Goal: Register for event/course

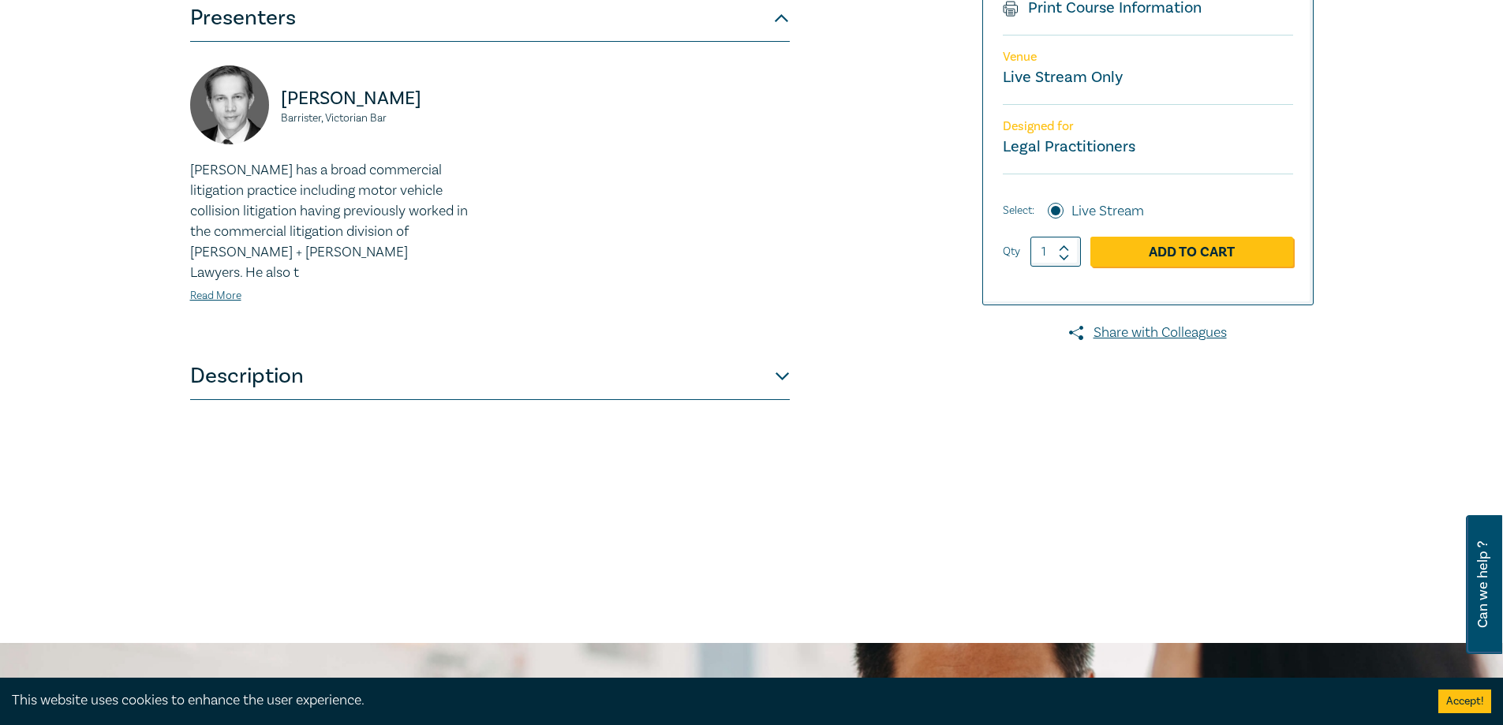
scroll to position [533, 0]
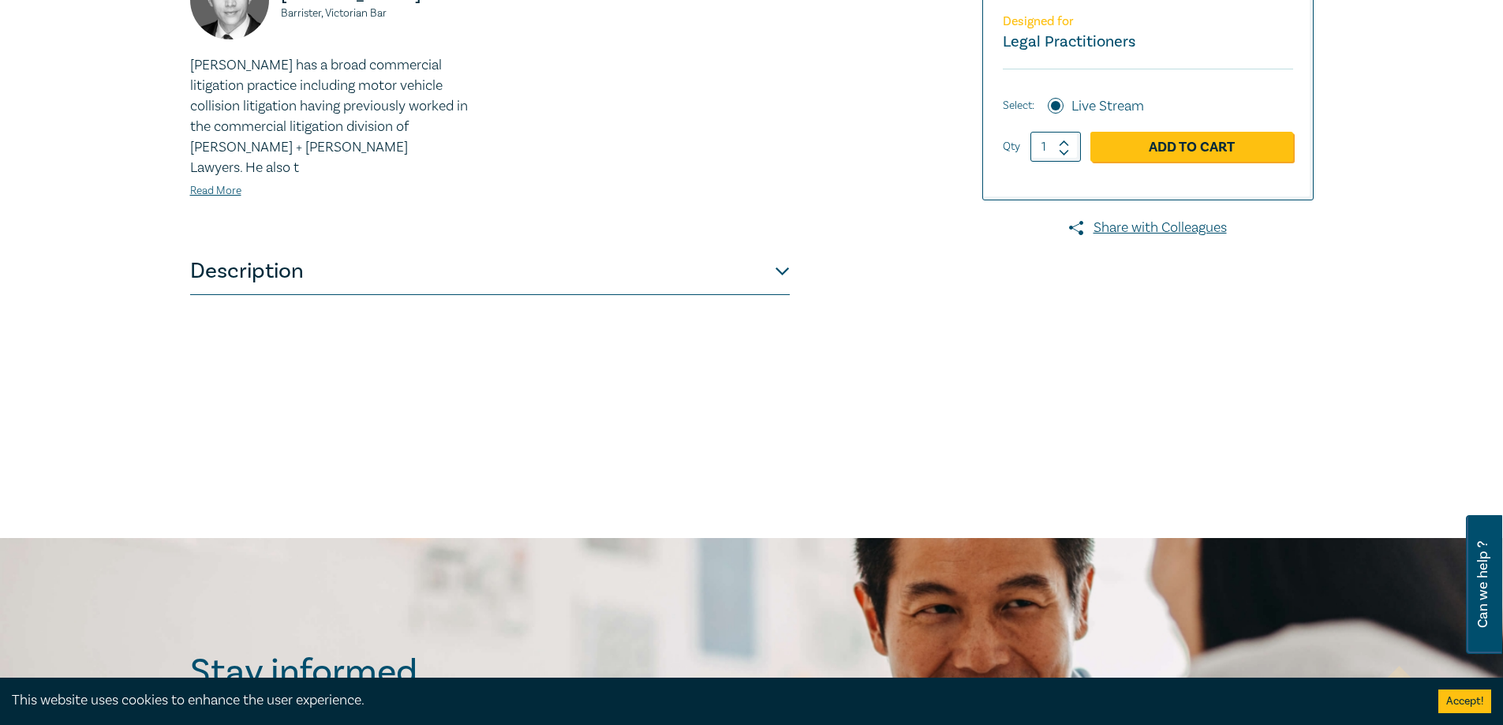
click at [376, 260] on button "Description" at bounding box center [490, 271] width 600 height 47
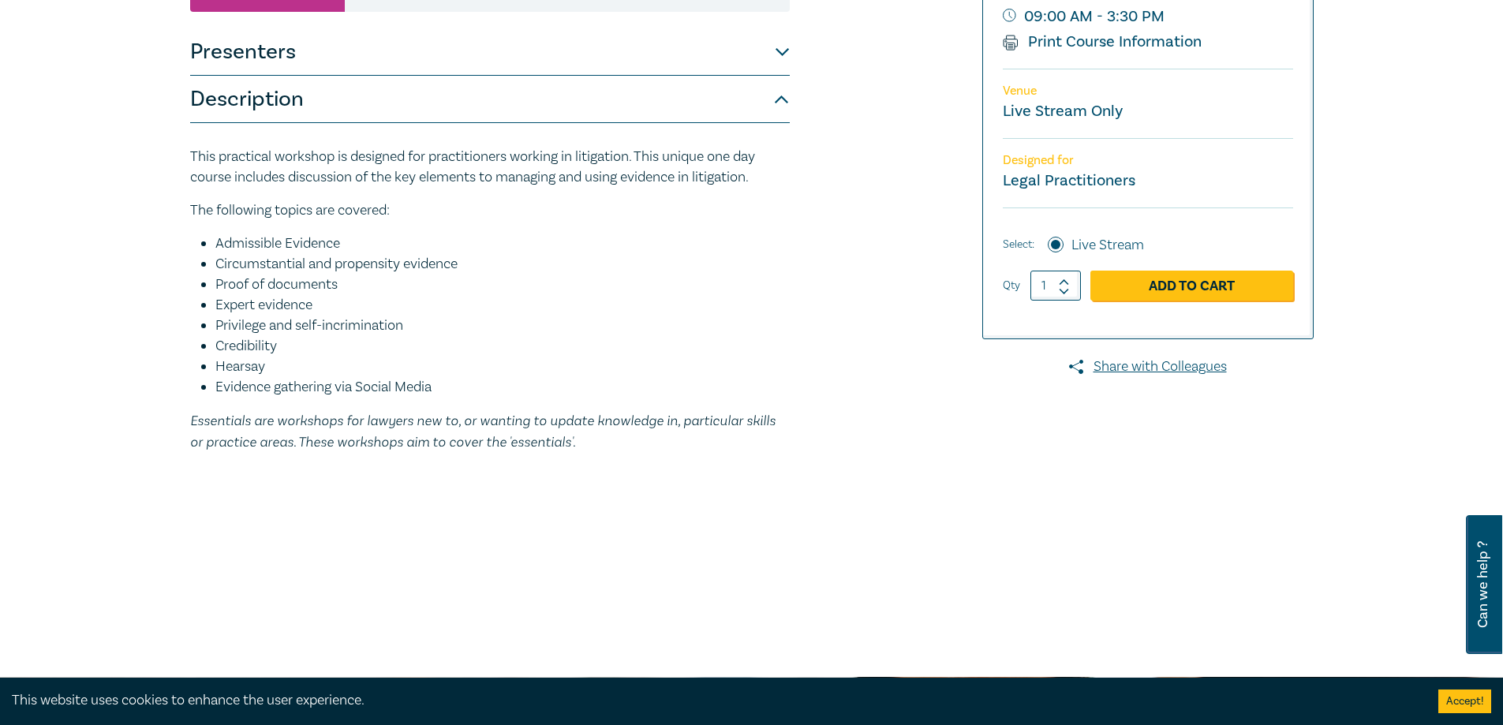
scroll to position [197, 0]
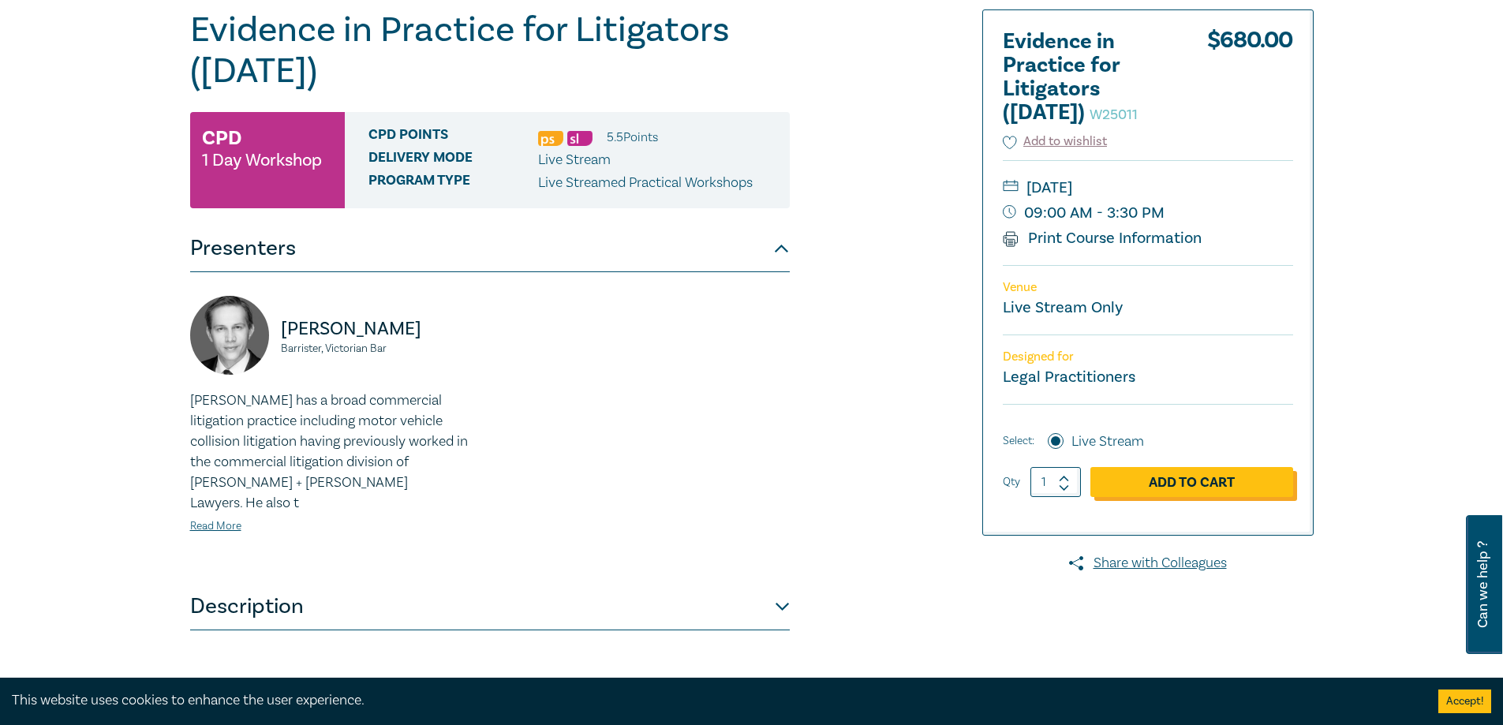
click at [770, 478] on link "Add to Cart" at bounding box center [1191, 482] width 203 height 30
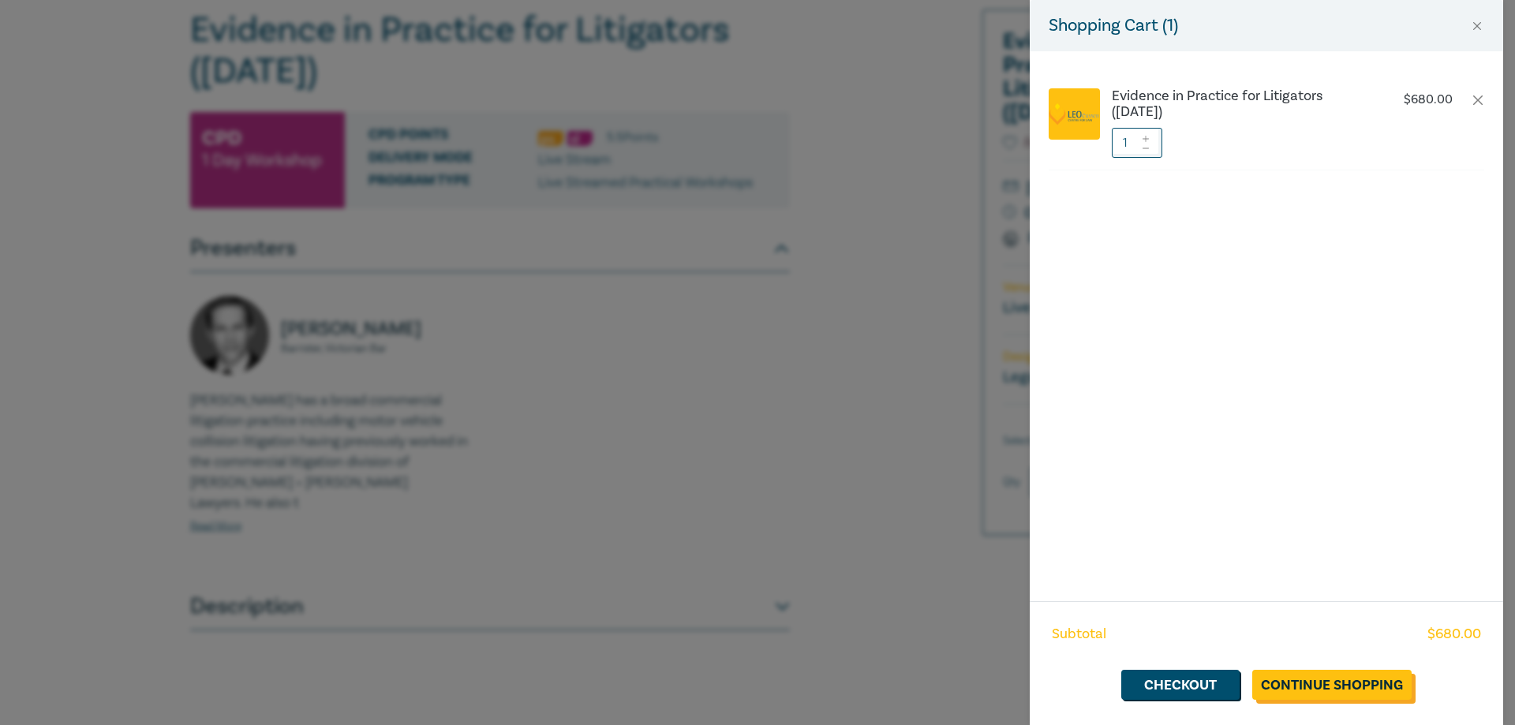
click at [770, 688] on link "Continue Shopping" at bounding box center [1331, 685] width 159 height 30
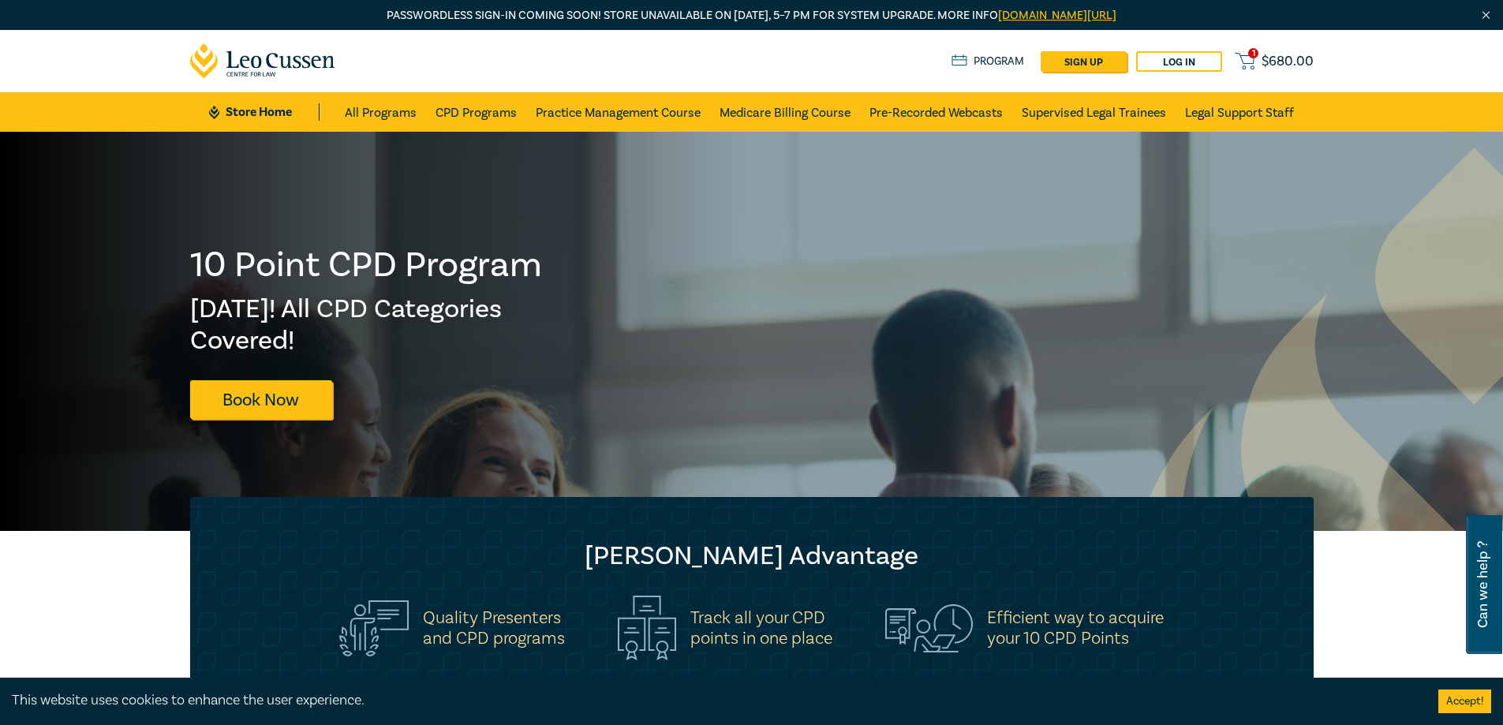
click at [770, 55] on span "1" at bounding box center [1253, 53] width 10 height 10
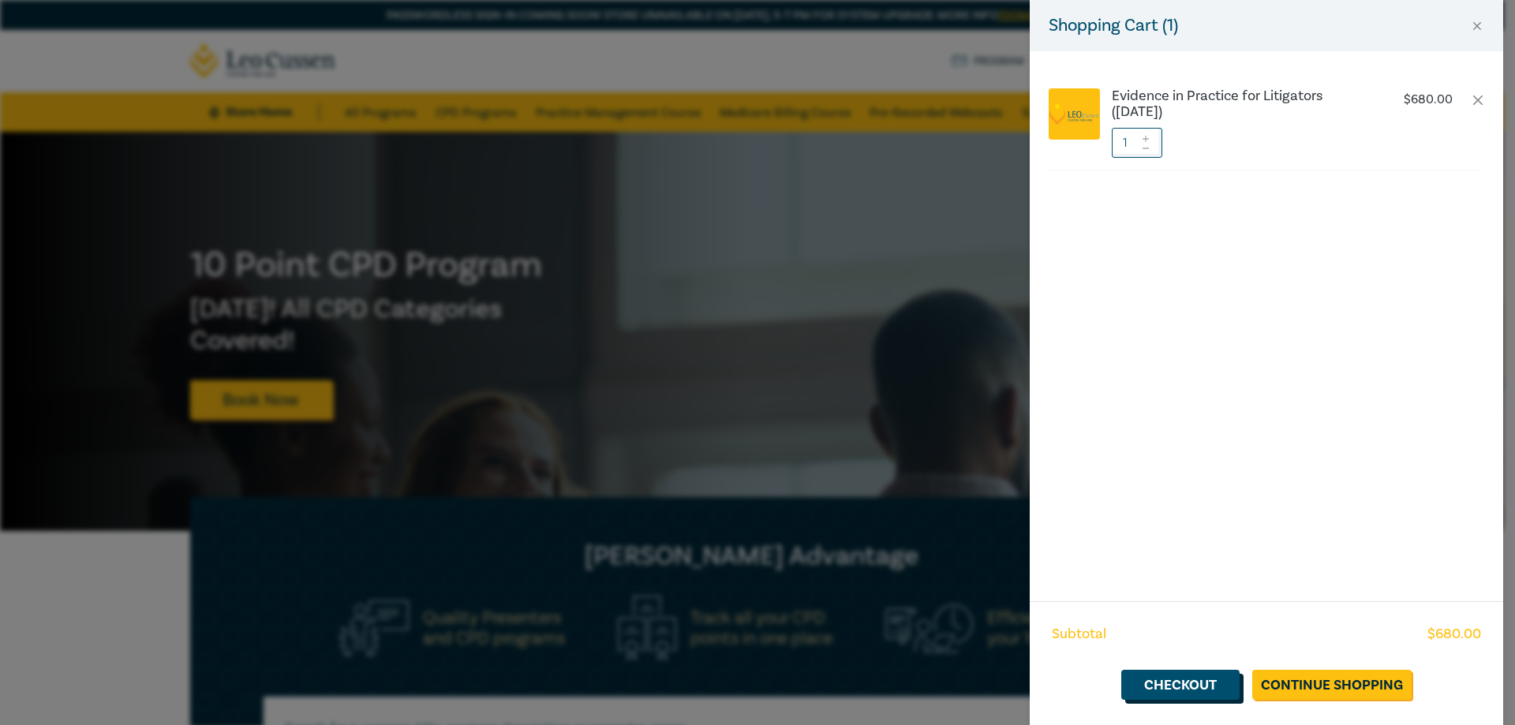
click at [770, 675] on link "Checkout" at bounding box center [1180, 685] width 118 height 30
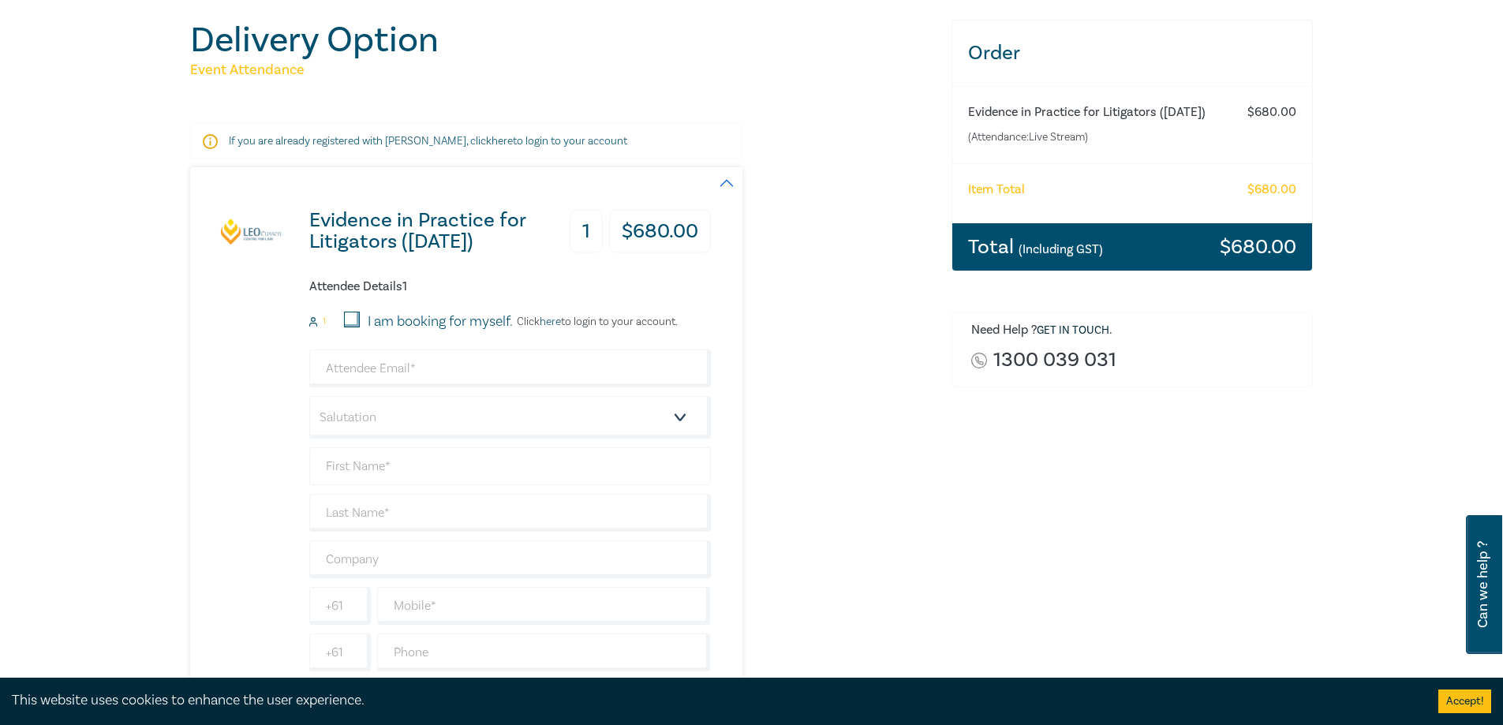
scroll to position [178, 0]
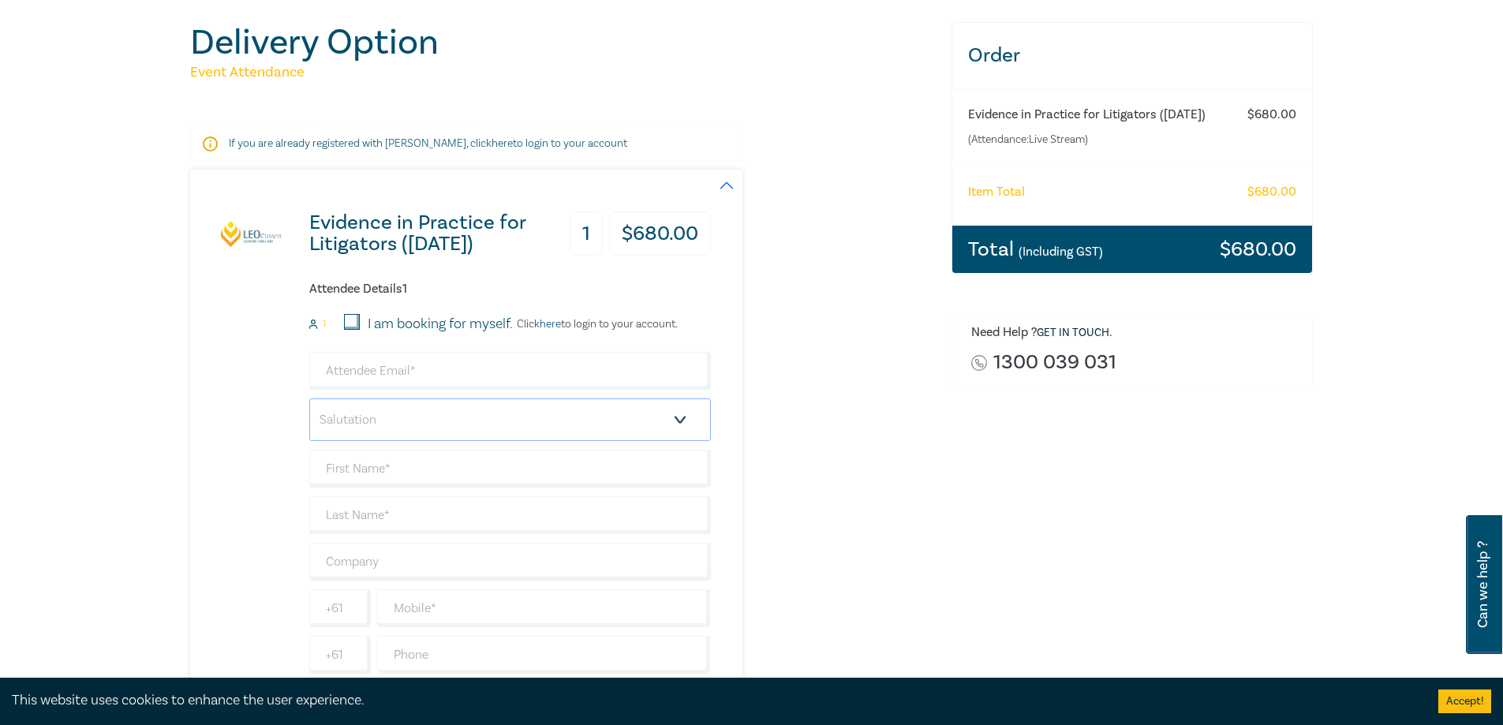
click at [385, 417] on select "Salutation Mr. Mrs. Ms. Miss Dr. Prof. Other" at bounding box center [510, 419] width 402 height 43
click at [353, 321] on input "I am booking for myself." at bounding box center [352, 322] width 16 height 16
checkbox input "true"
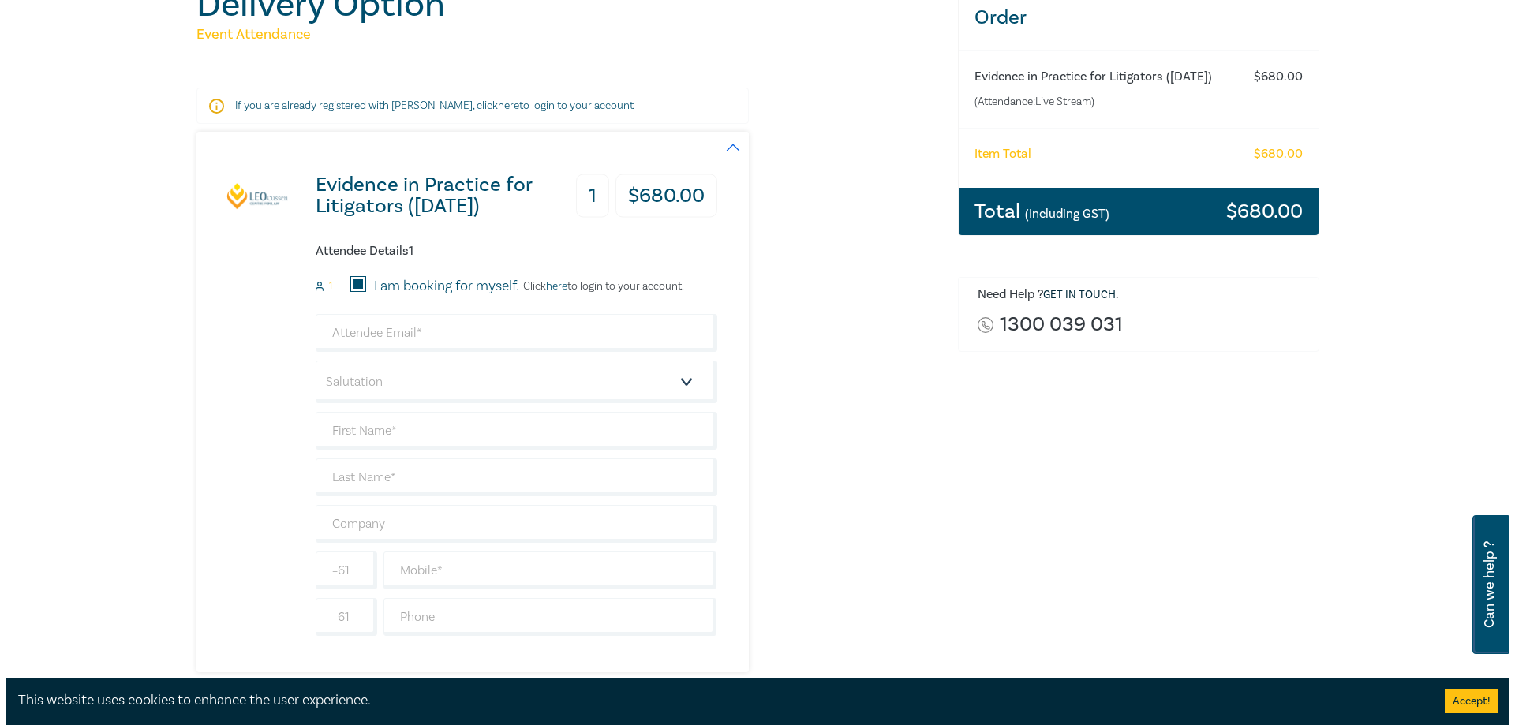
scroll to position [316, 0]
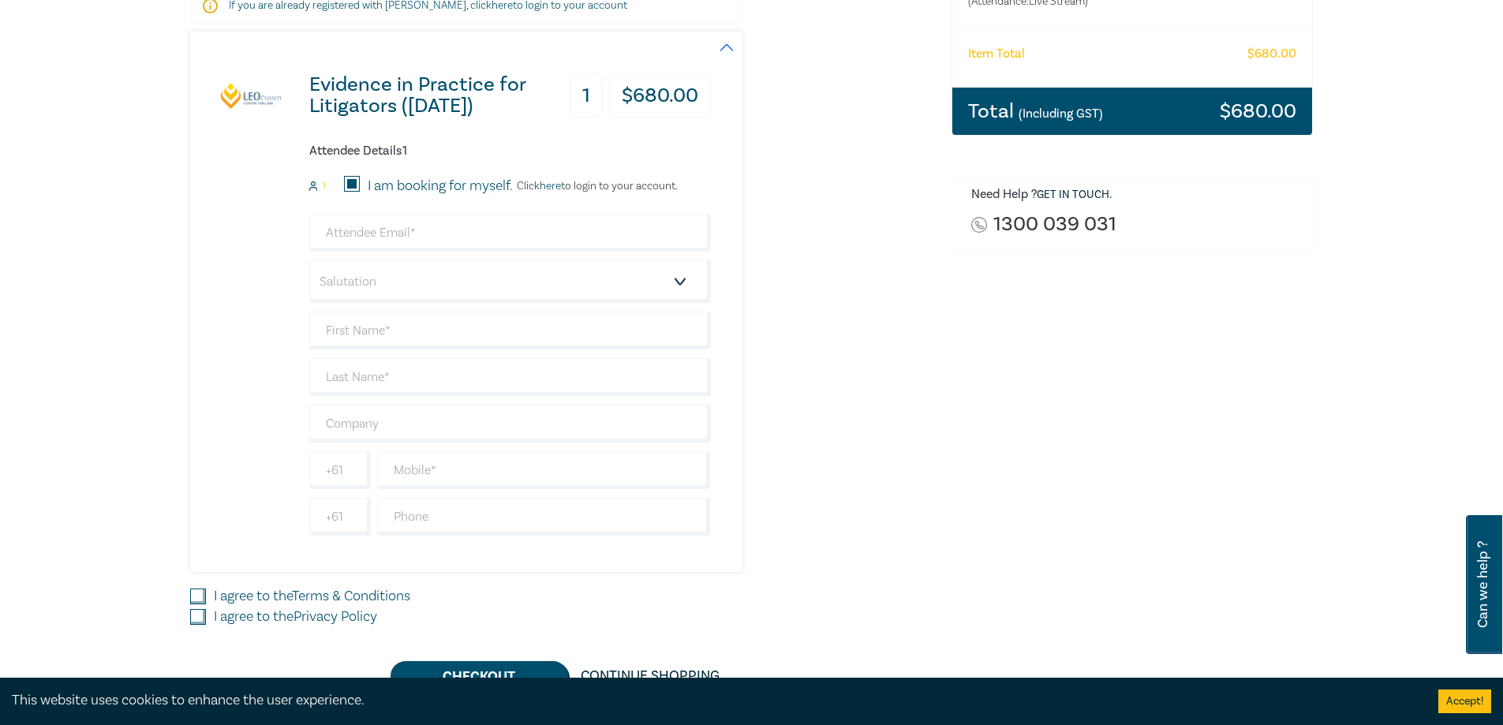
drag, startPoint x: 562, startPoint y: 176, endPoint x: 558, endPoint y: 183, distance: 8.5
click at [560, 178] on div "1 I am booking for myself. Click here to login to your account." at bounding box center [510, 186] width 402 height 21
click at [555, 190] on link "here" at bounding box center [550, 186] width 21 height 14
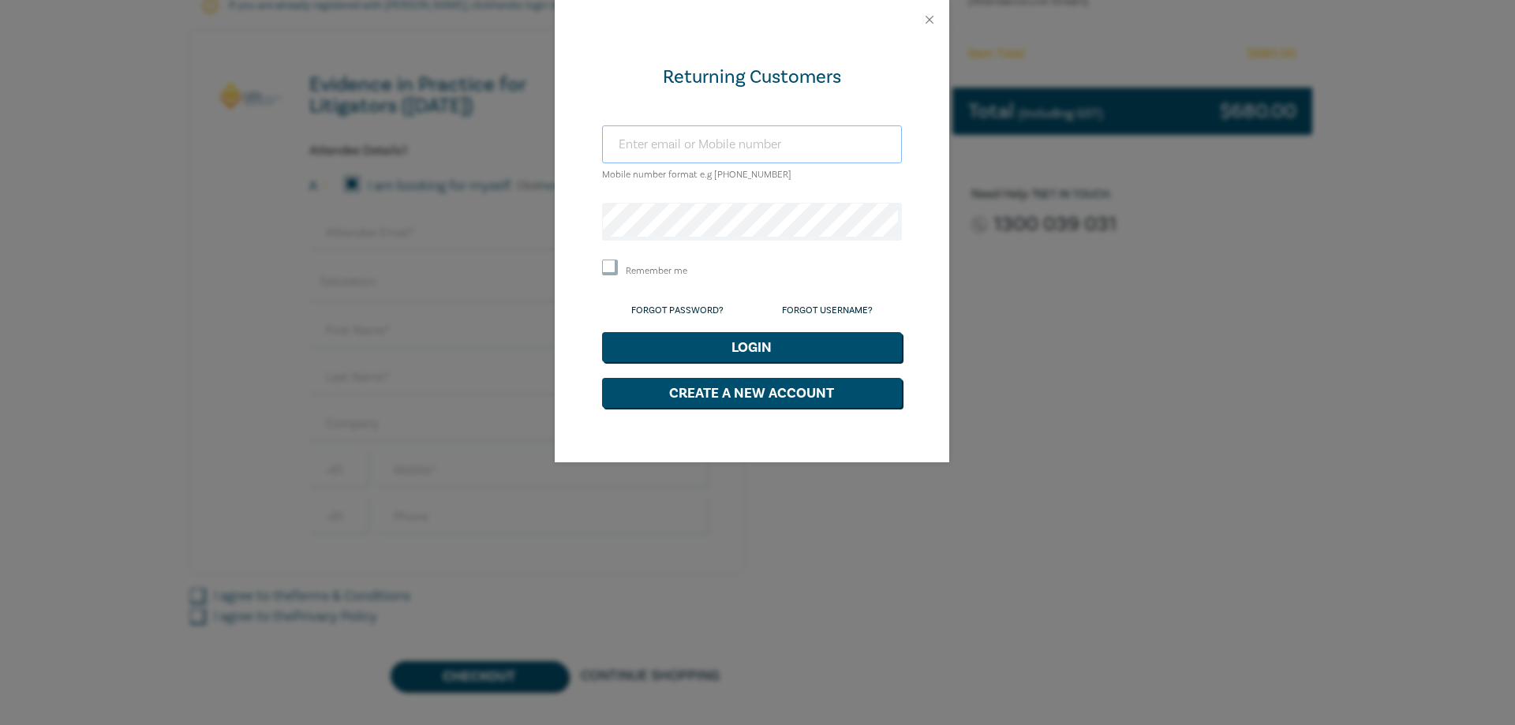
type input "amandar@rothlaw.com.au"
click at [692, 346] on button "Login" at bounding box center [752, 347] width 300 height 30
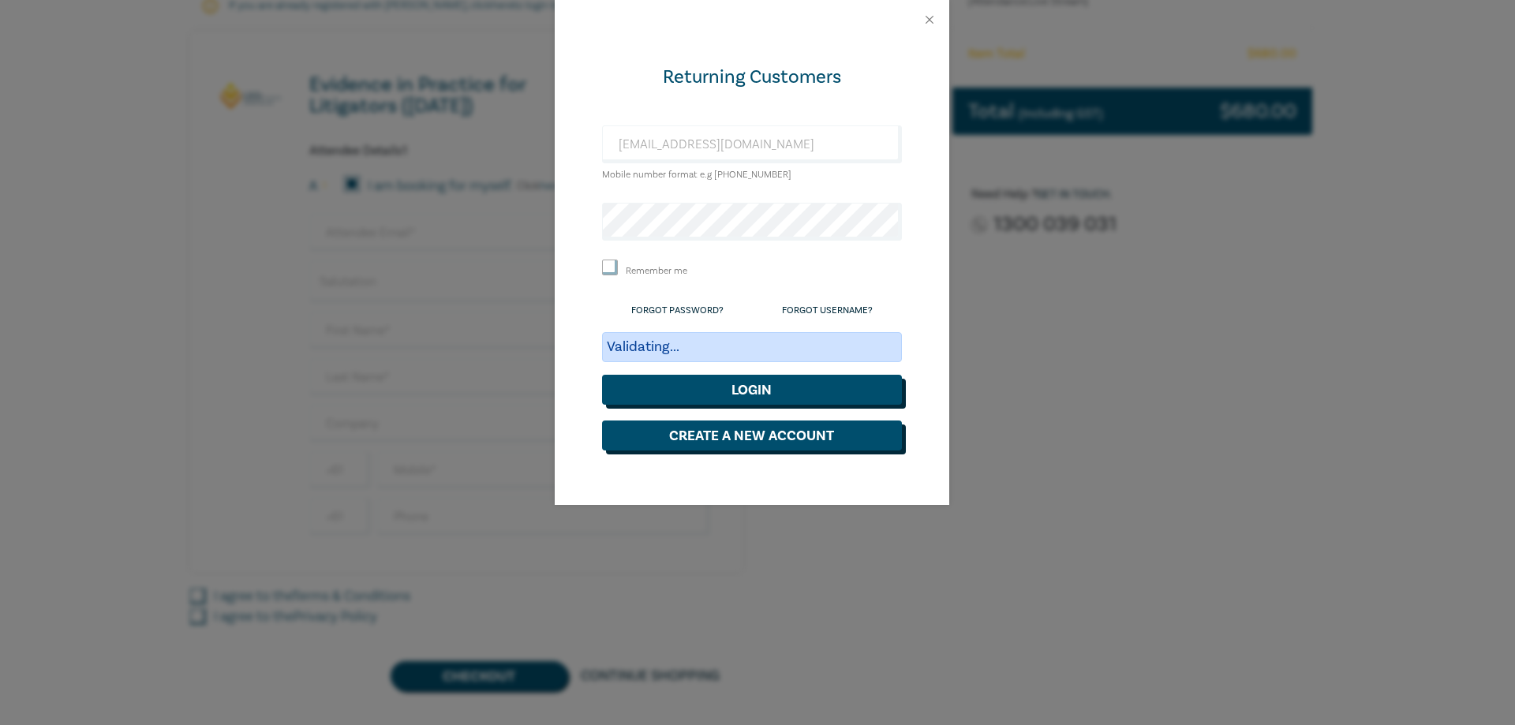
scroll to position [271, 0]
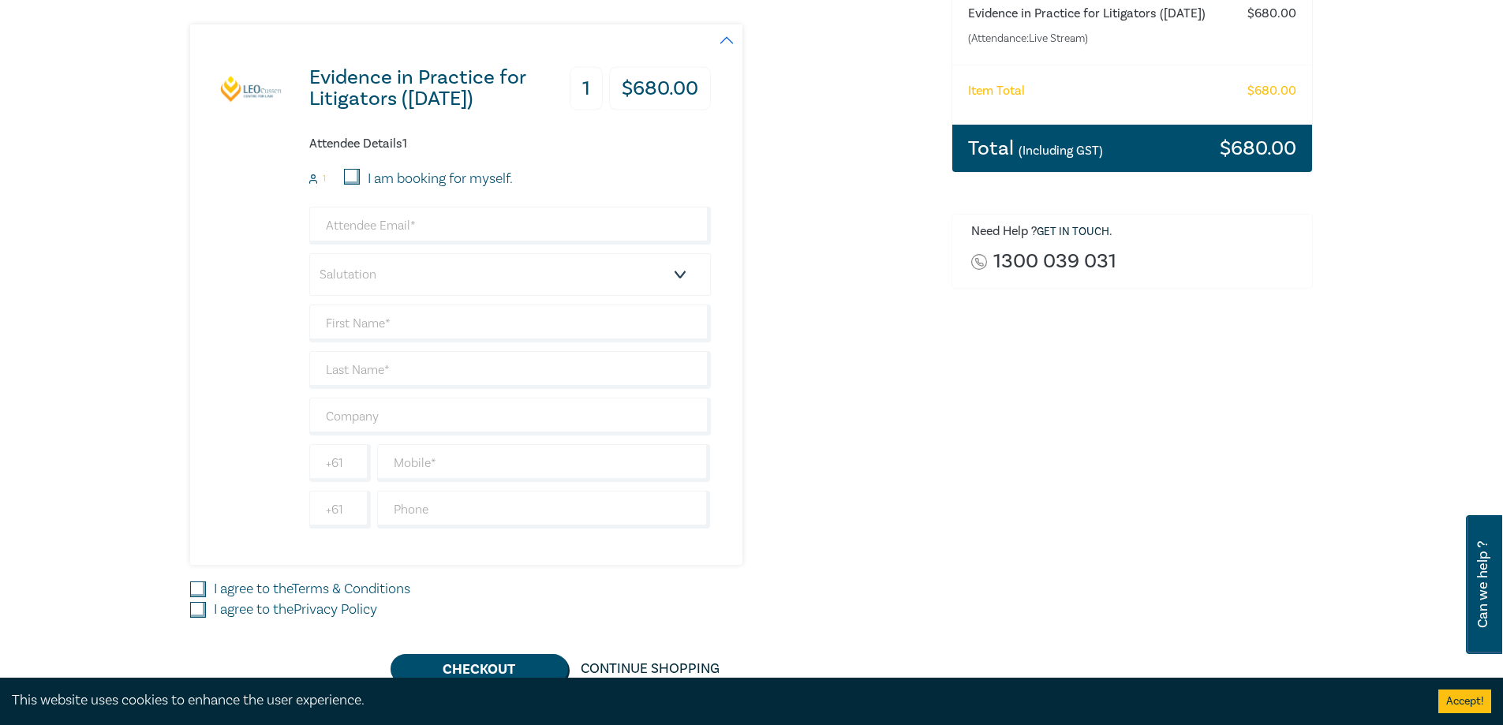
scroll to position [245, 0]
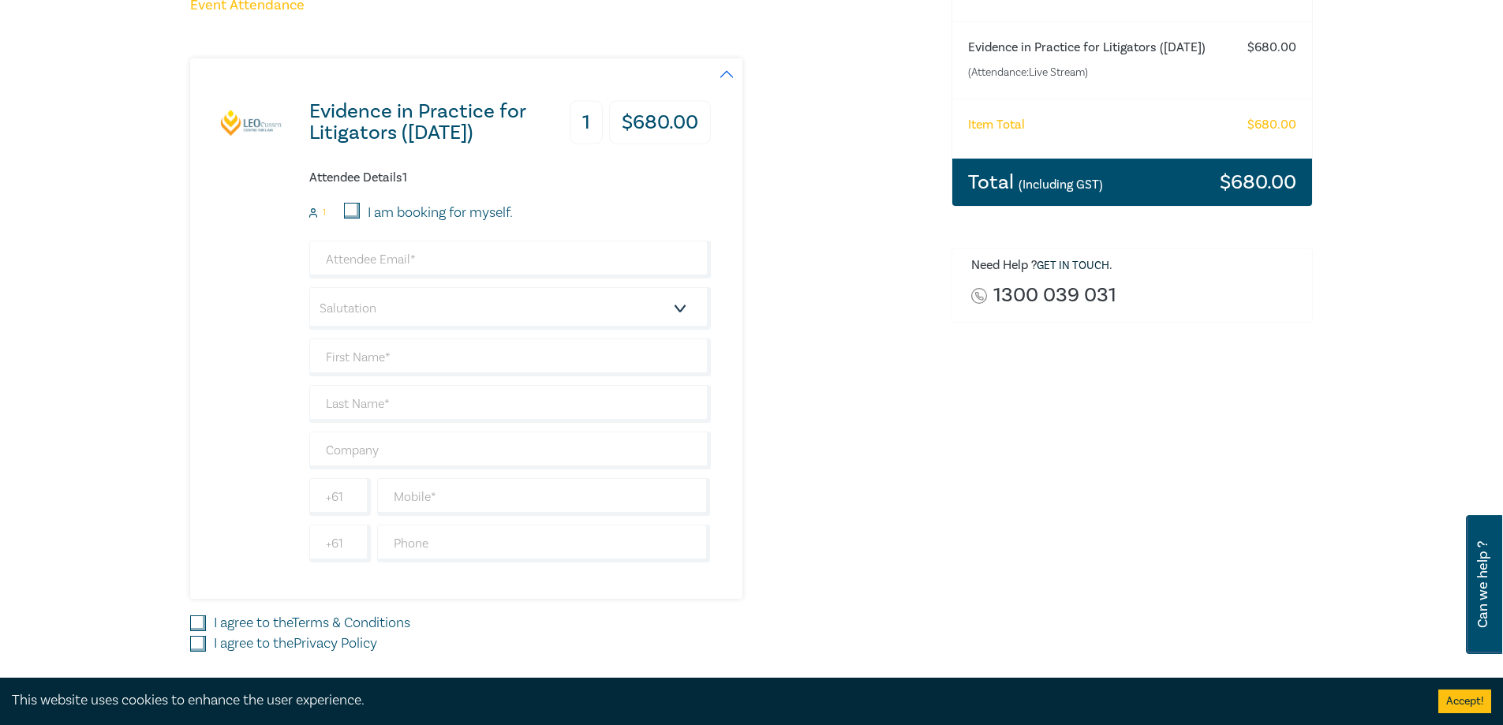
click at [356, 219] on input "I am booking for myself." at bounding box center [352, 211] width 16 height 16
checkbox input "true"
type input "amandar@rothlaw.com.au"
type input "Amanda"
type input "Rothwell-Hiscock"
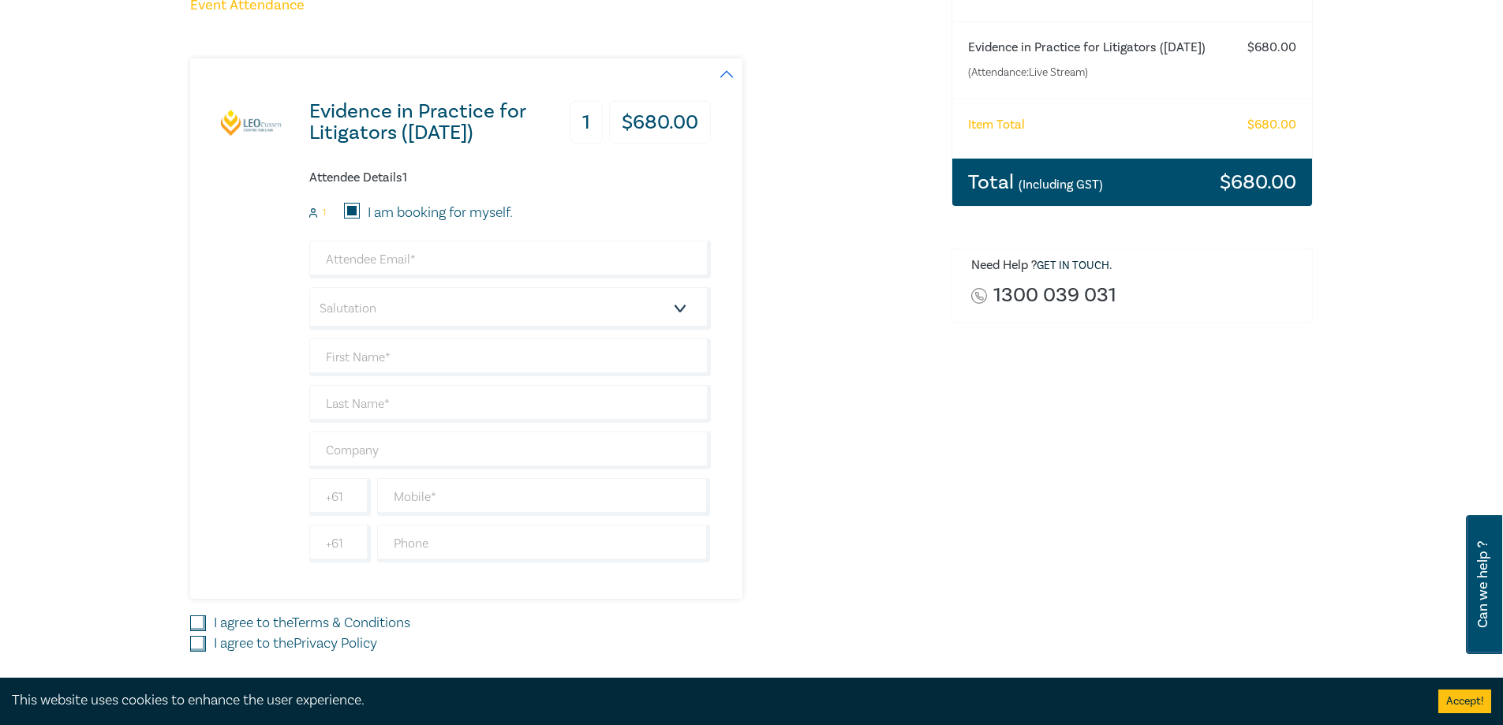
type input "Rothwell Lawyers Pty Ltd - DOCKLANDS, VIC"
type input "447449779"
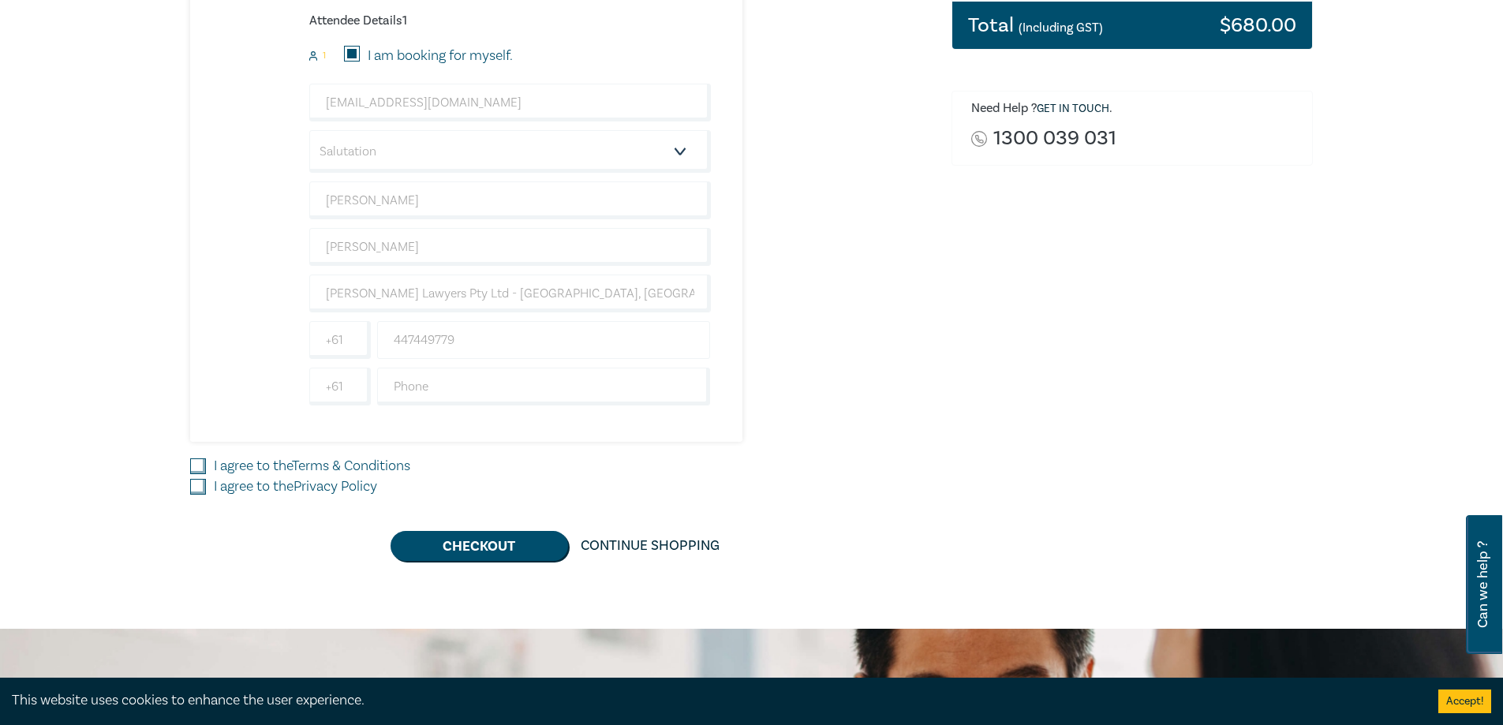
scroll to position [481, 0]
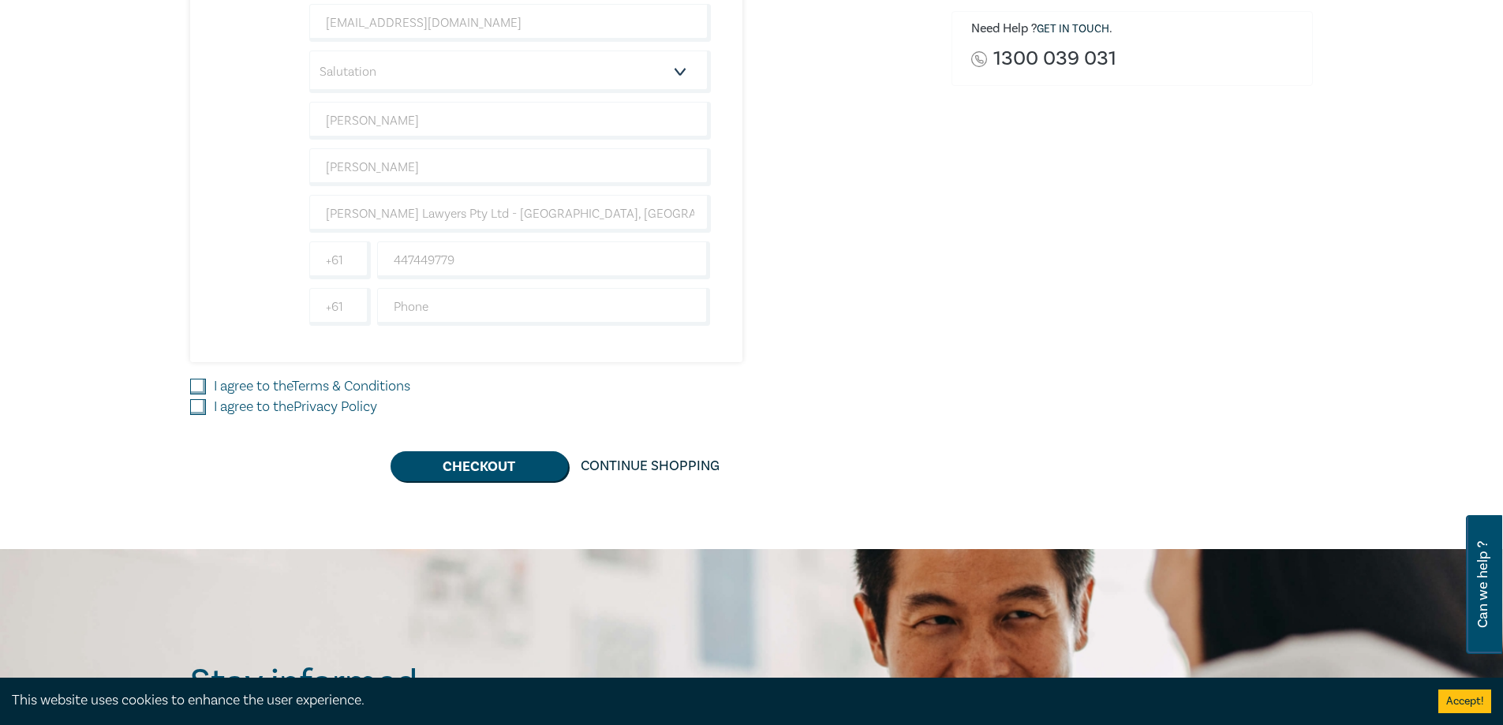
click at [202, 379] on input "I agree to the Terms & Conditions" at bounding box center [198, 387] width 16 height 16
checkbox input "true"
click at [200, 408] on input "I agree to the Privacy Policy" at bounding box center [198, 407] width 16 height 16
checkbox input "true"
click at [454, 469] on button "Checkout" at bounding box center [480, 466] width 178 height 30
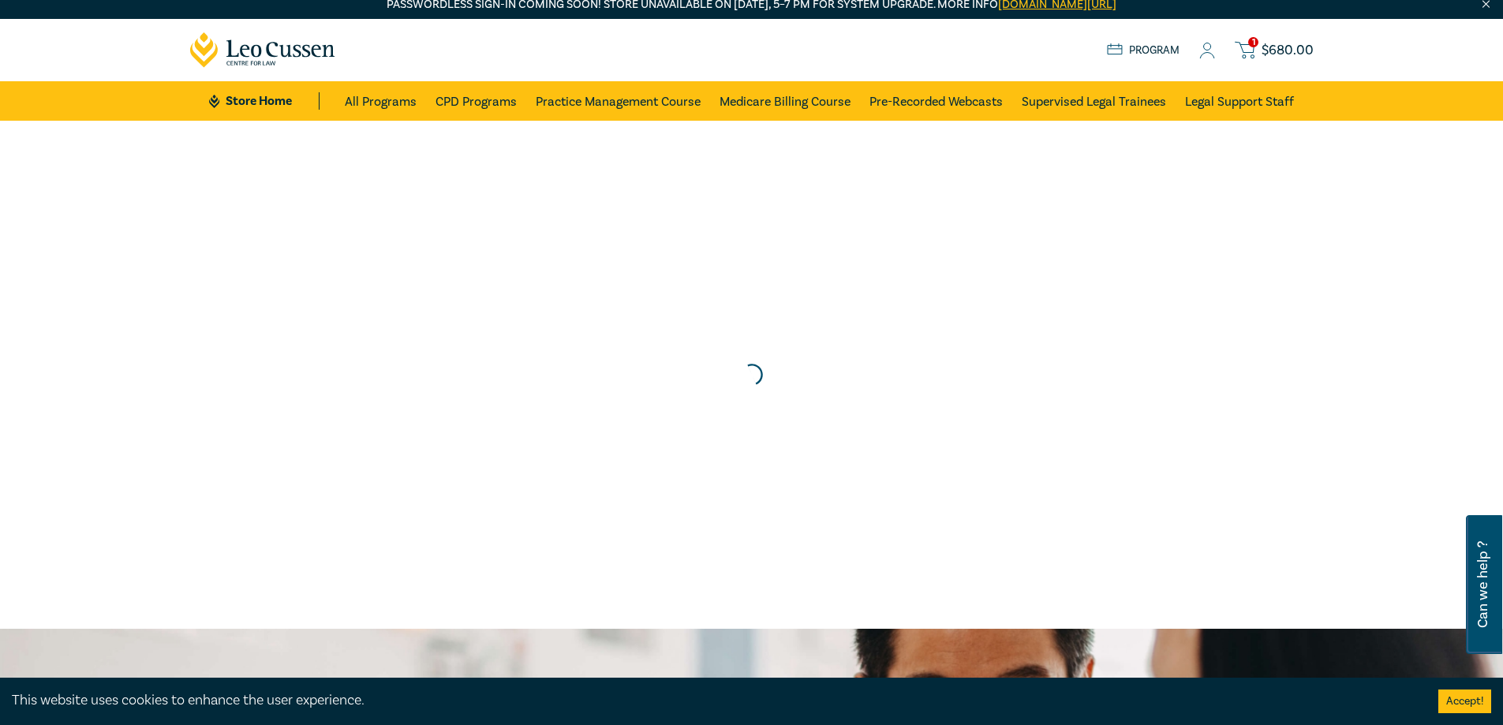
scroll to position [0, 0]
